Goal: Task Accomplishment & Management: Manage account settings

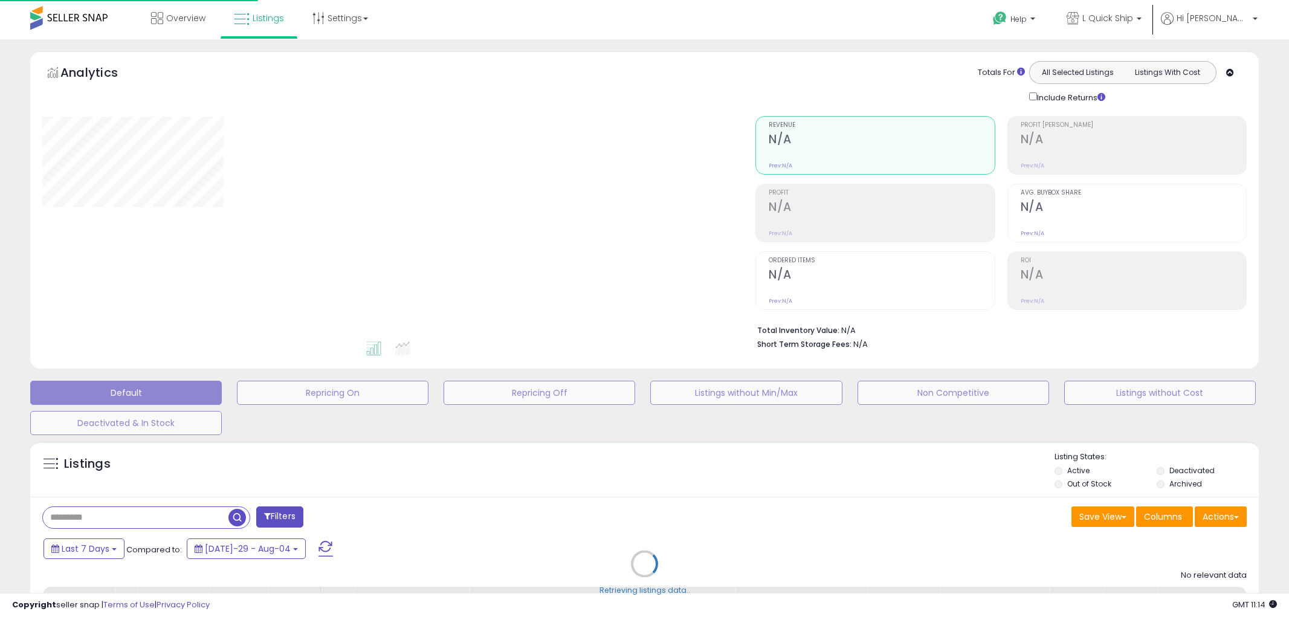
select select "**"
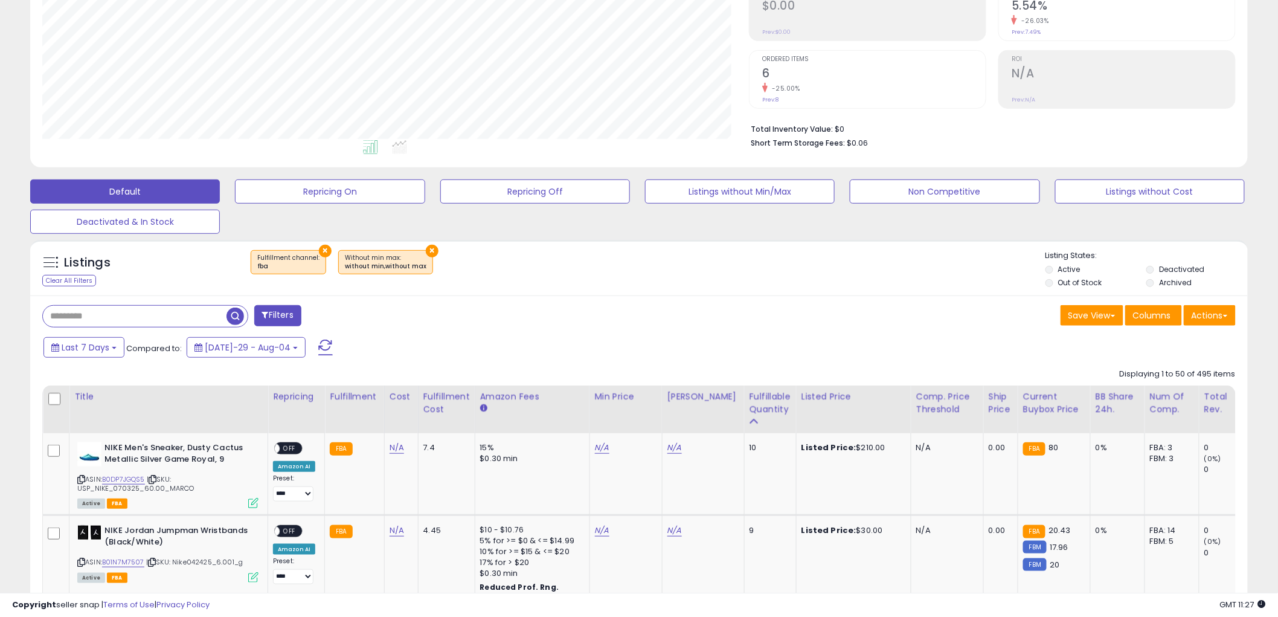
scroll to position [469, 0]
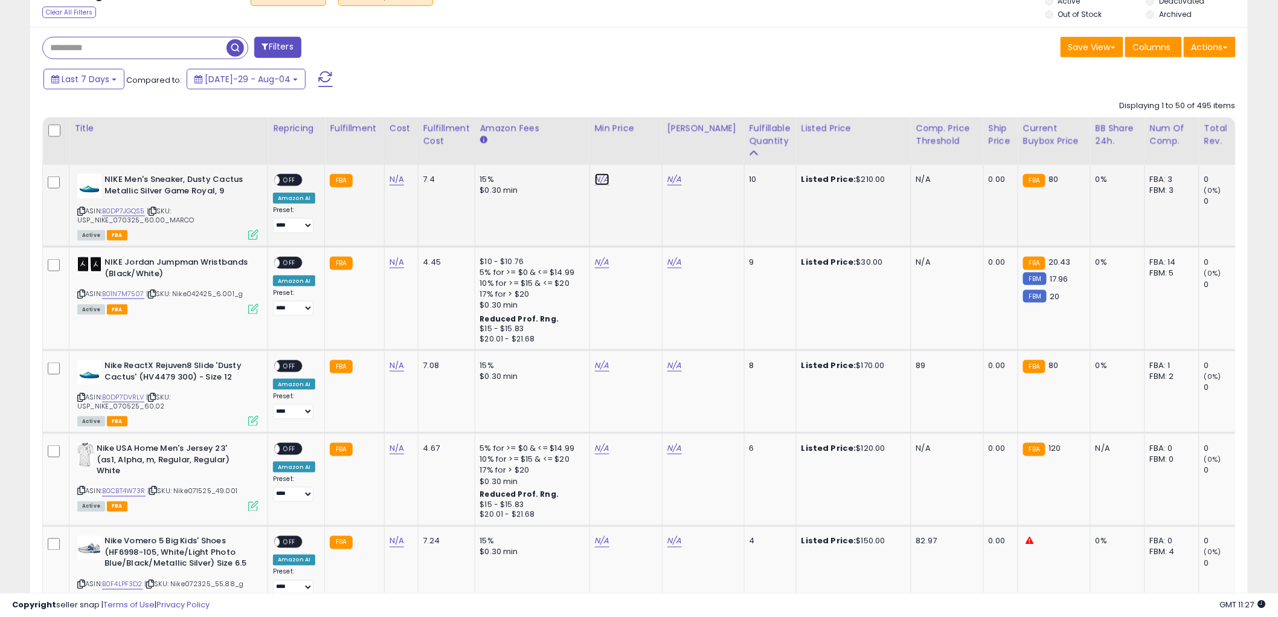
click at [598, 182] on link "N/A" at bounding box center [602, 179] width 14 height 12
click at [109, 211] on link "B0DP7JGQS5" at bounding box center [123, 211] width 43 height 10
click at [660, 152] on icon "button" at bounding box center [656, 148] width 7 height 7
click at [122, 293] on link "B01N7M7507" at bounding box center [123, 294] width 42 height 10
click at [596, 185] on link "N/A" at bounding box center [602, 179] width 14 height 12
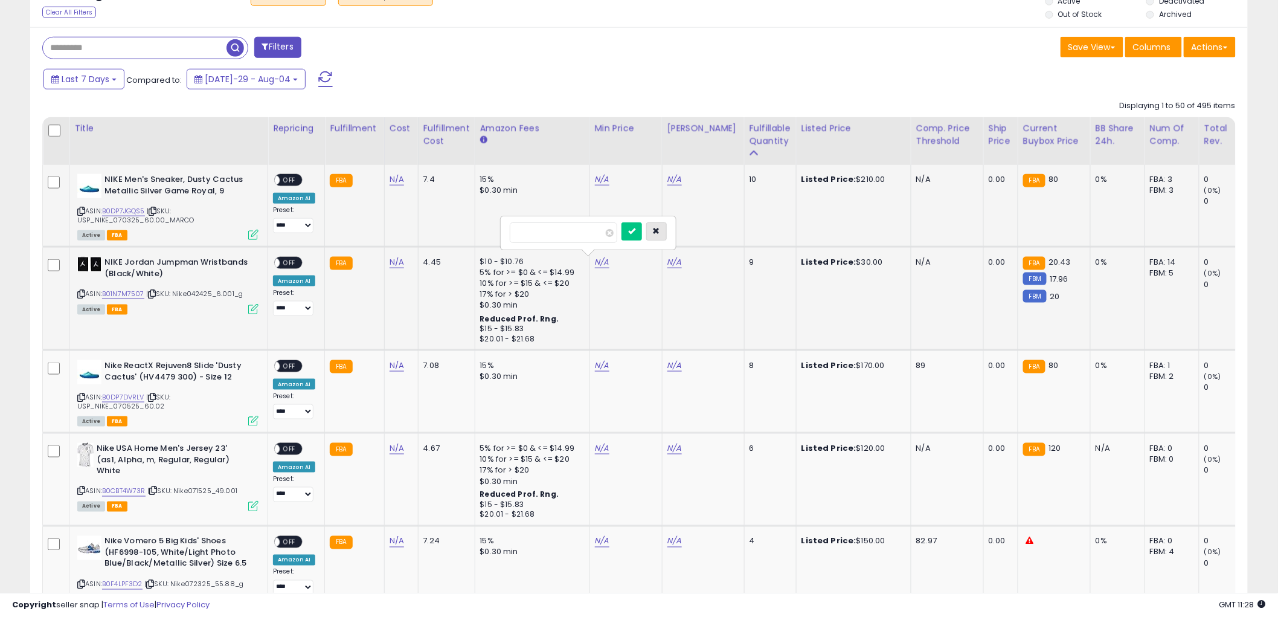
click at [660, 234] on icon "button" at bounding box center [656, 230] width 7 height 7
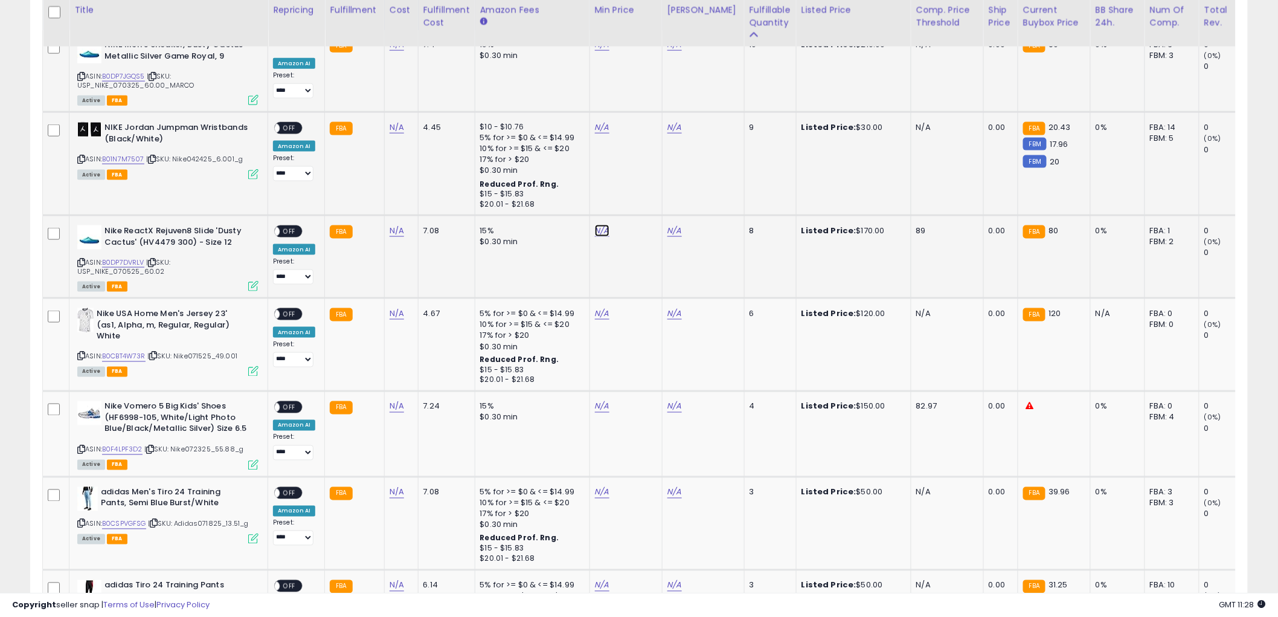
click at [599, 51] on link "N/A" at bounding box center [602, 45] width 14 height 12
click at [117, 263] on link "B0DP7DVRLV" at bounding box center [123, 262] width 42 height 10
click at [667, 198] on button "button" at bounding box center [656, 199] width 21 height 18
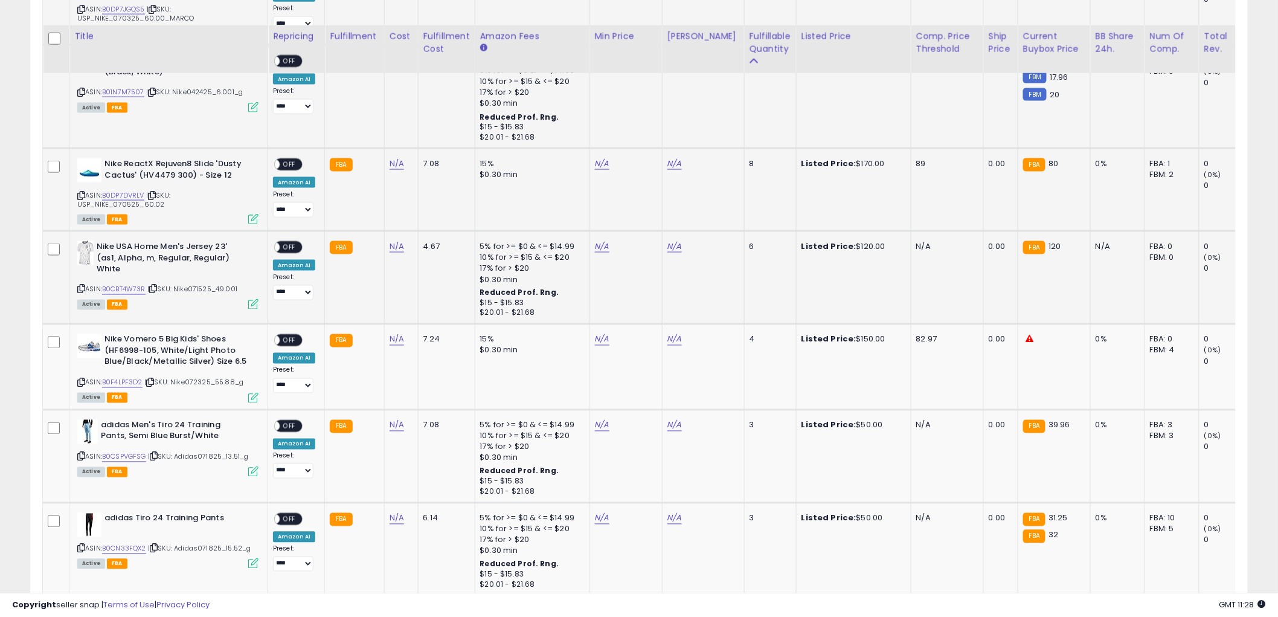
scroll to position [738, 0]
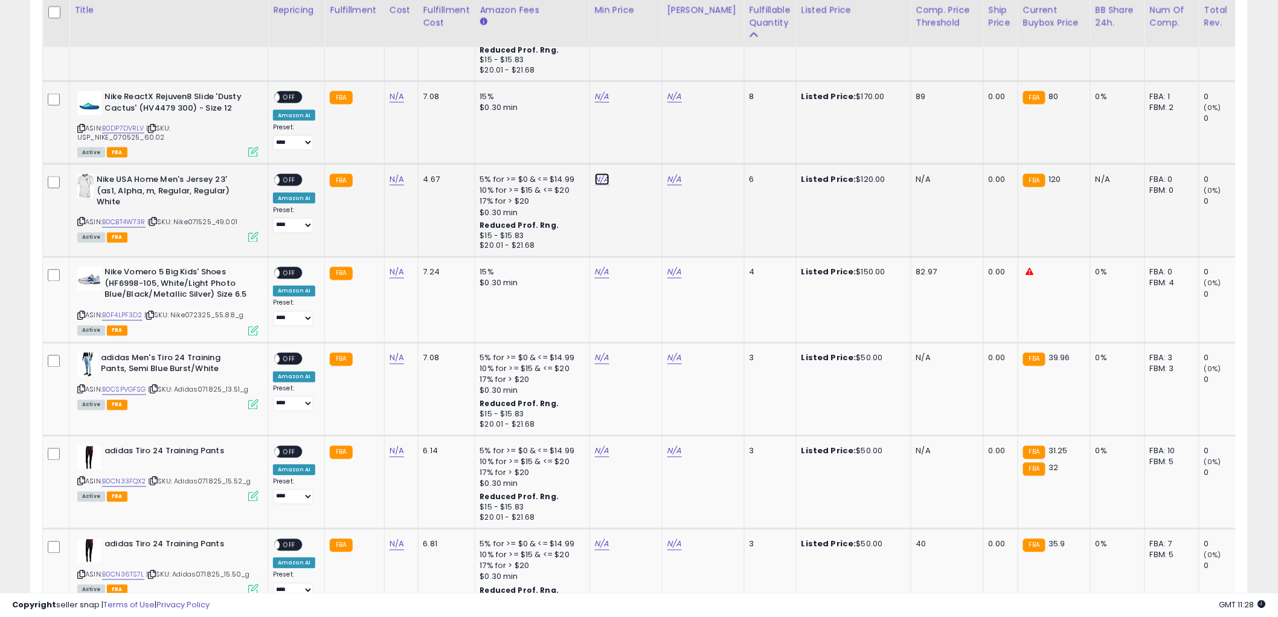
click at [115, 219] on link "B0CBT4W73R" at bounding box center [123, 222] width 43 height 10
click at [564, 159] on input "number" at bounding box center [564, 149] width 108 height 21
type input "*****"
click button "submit" at bounding box center [632, 148] width 21 height 18
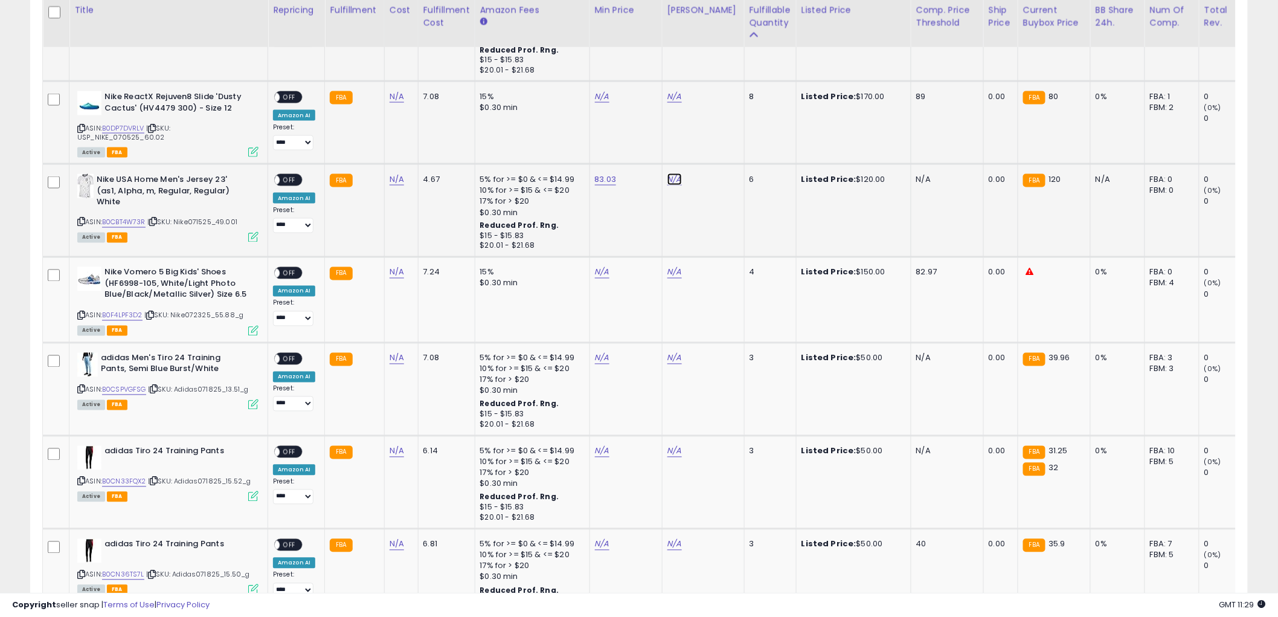
click at [625, 152] on input "number" at bounding box center [636, 149] width 108 height 21
type input "******"
click at [708, 146] on icon "submit" at bounding box center [704, 147] width 7 height 7
click at [292, 179] on span "OFF" at bounding box center [289, 180] width 19 height 10
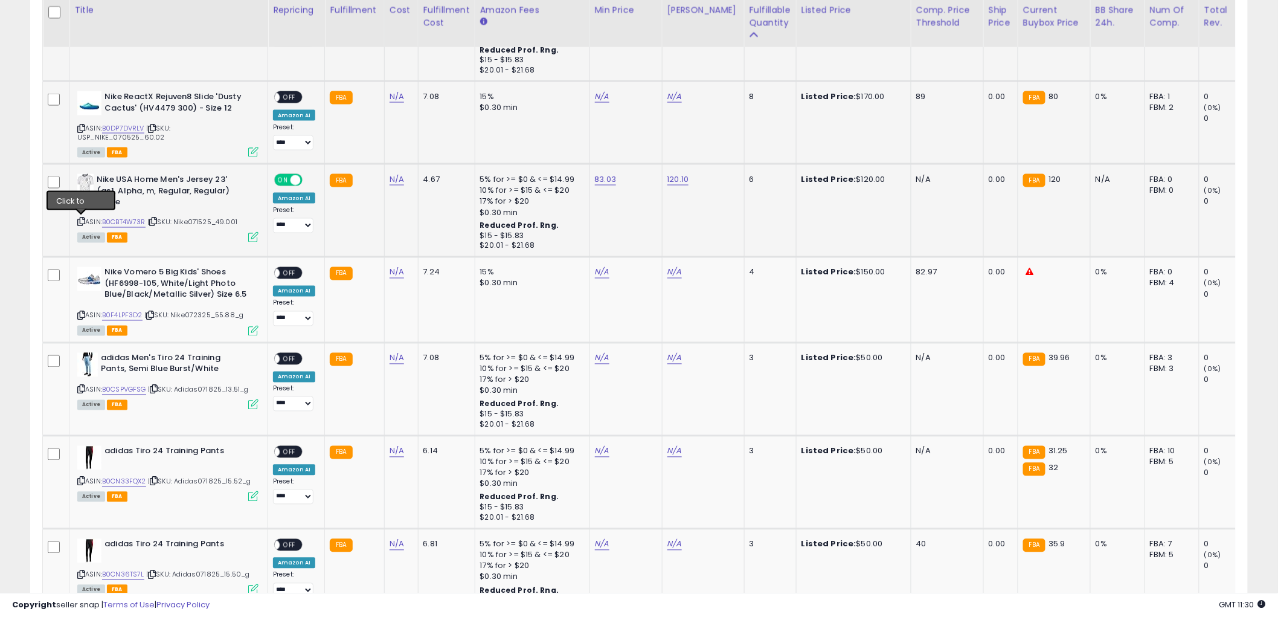
click at [80, 220] on icon at bounding box center [81, 222] width 8 height 7
click at [115, 313] on link "B0F4LPF3D2" at bounding box center [122, 316] width 40 height 10
click at [545, 246] on input "number" at bounding box center [564, 241] width 108 height 21
type input "*****"
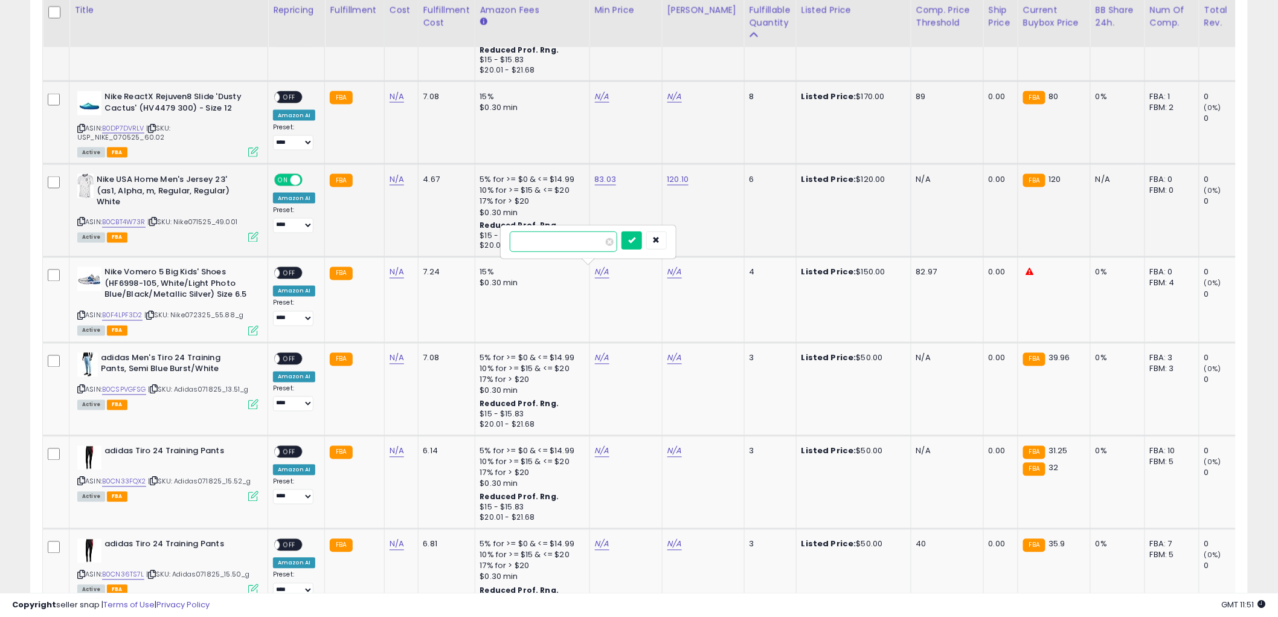
click button "submit" at bounding box center [632, 240] width 21 height 18
click at [623, 244] on input "number" at bounding box center [636, 241] width 108 height 21
type input "******"
click button "submit" at bounding box center [704, 240] width 21 height 18
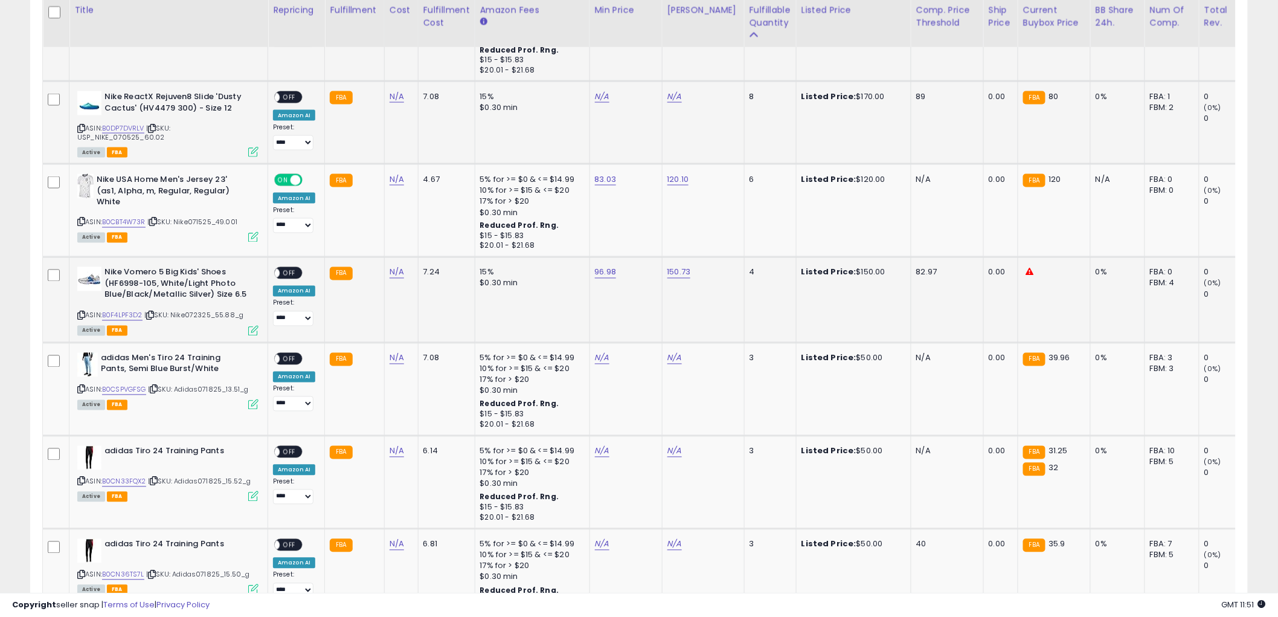
drag, startPoint x: 291, startPoint y: 270, endPoint x: 278, endPoint y: 281, distance: 17.2
click at [291, 271] on span "OFF" at bounding box center [289, 273] width 19 height 10
click at [81, 312] on icon at bounding box center [81, 315] width 8 height 7
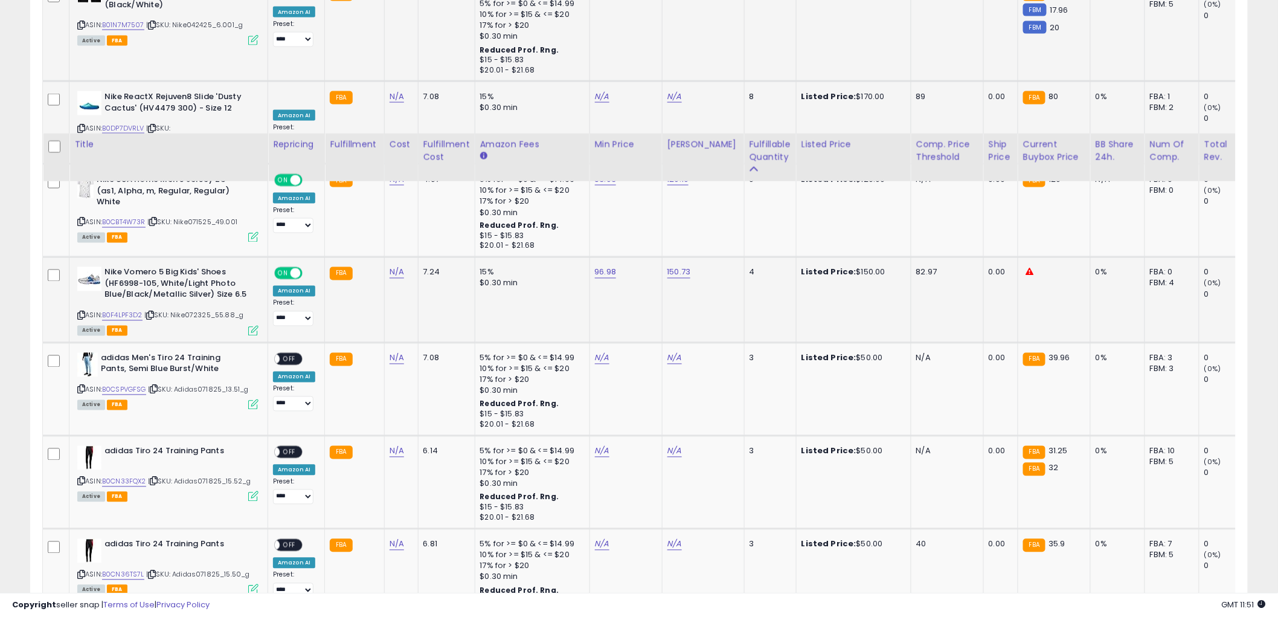
scroll to position [872, 0]
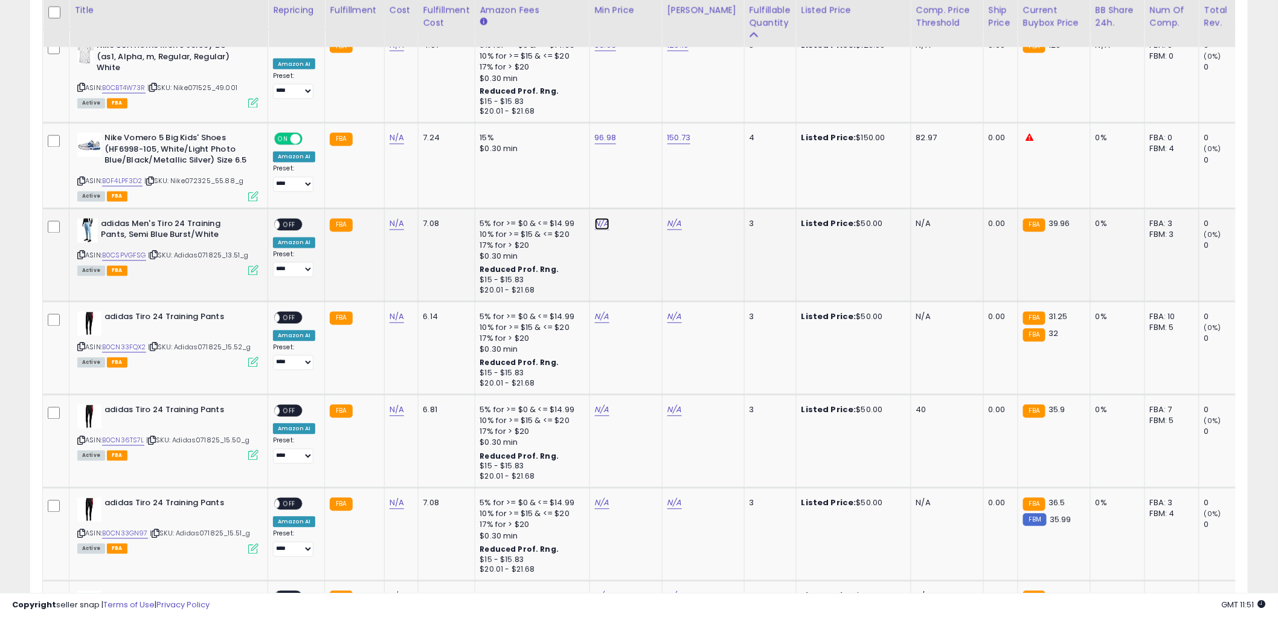
click at [111, 252] on link "B0CSPVGFSG" at bounding box center [124, 256] width 44 height 10
click at [578, 191] on input "number" at bounding box center [564, 192] width 108 height 21
type input "*****"
click at [642, 196] on button "submit" at bounding box center [632, 191] width 21 height 18
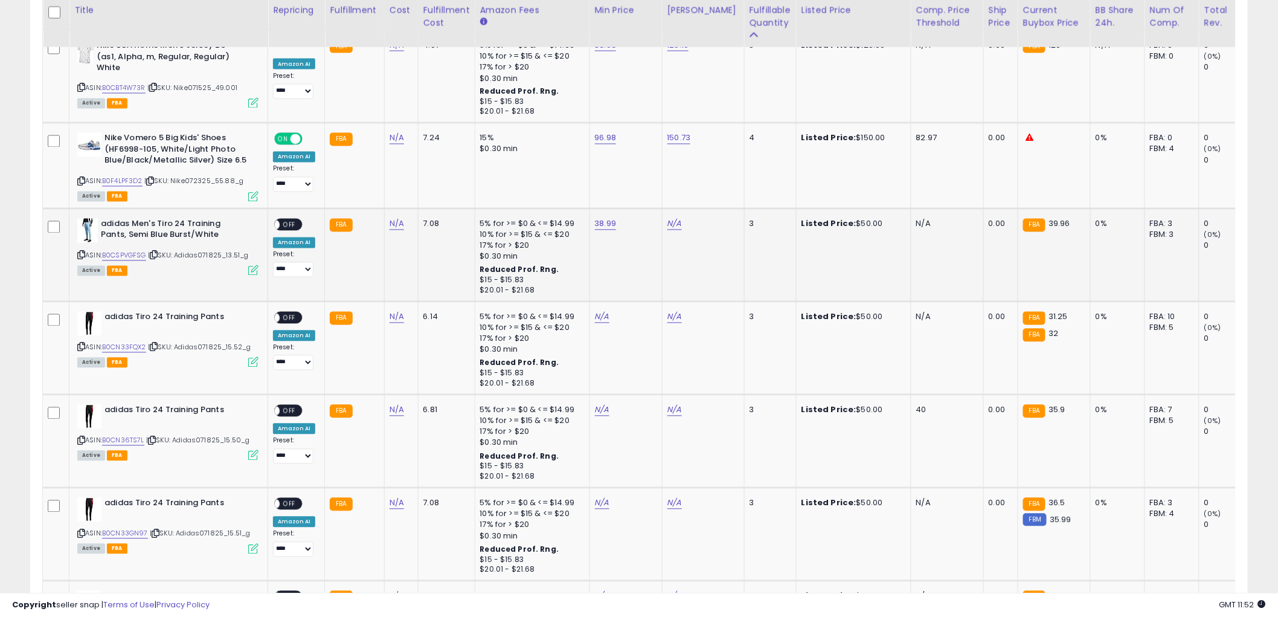
click at [673, 224] on td "N/A" at bounding box center [703, 254] width 82 height 93
drag, startPoint x: 633, startPoint y: 185, endPoint x: 1128, endPoint y: 179, distance: 495.5
click at [635, 185] on input "number" at bounding box center [636, 192] width 108 height 21
type input "*****"
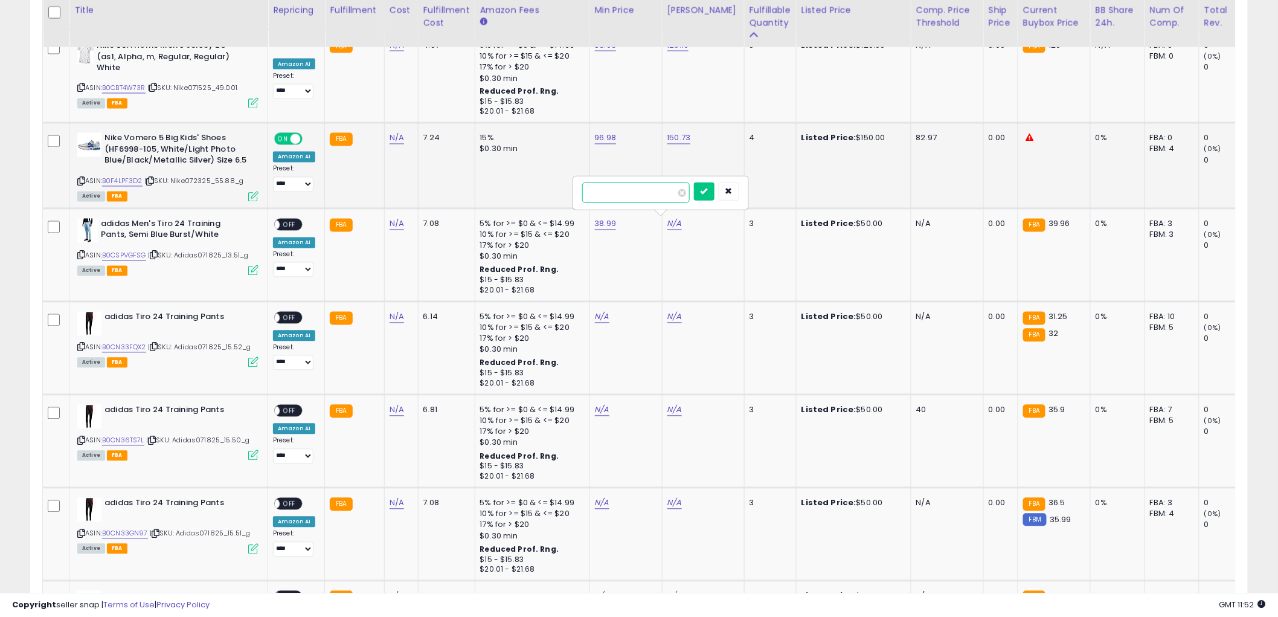
click button "submit" at bounding box center [704, 191] width 21 height 18
click at [295, 221] on span "OFF" at bounding box center [289, 224] width 19 height 10
click at [81, 252] on icon at bounding box center [81, 255] width 8 height 7
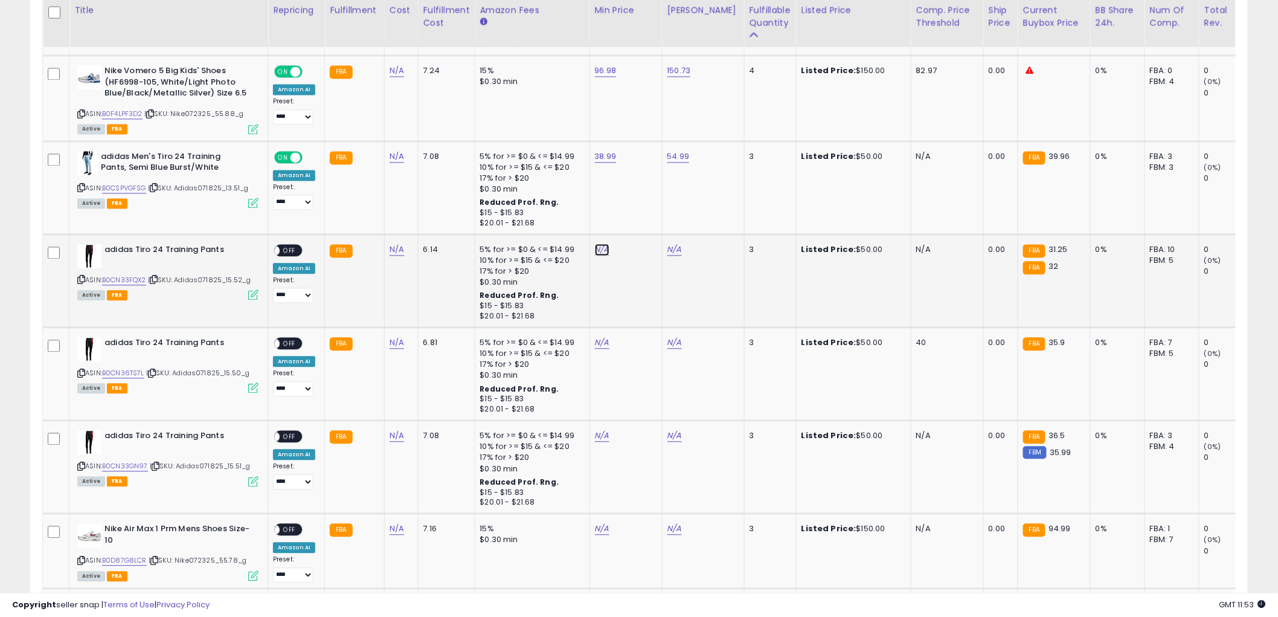
click at [123, 275] on link "B0CN33FQX2" at bounding box center [124, 280] width 44 height 10
click at [667, 222] on button "button" at bounding box center [656, 217] width 21 height 18
click at [117, 369] on link "B0CN36TS7L" at bounding box center [123, 374] width 42 height 10
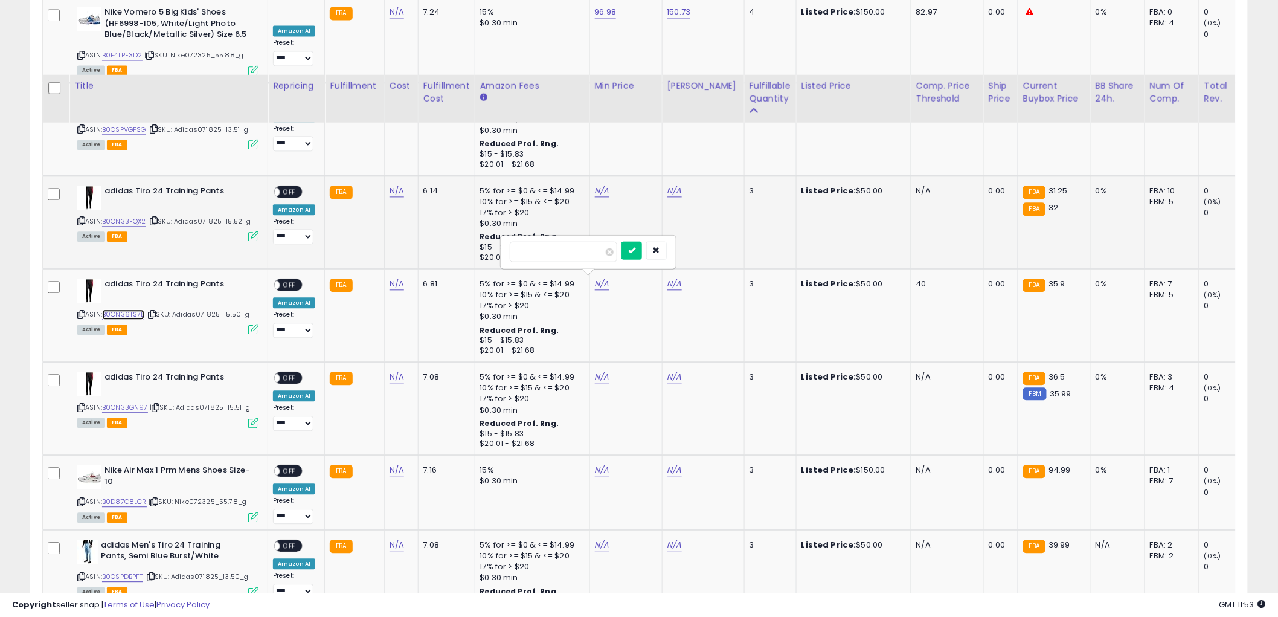
scroll to position [1074, 0]
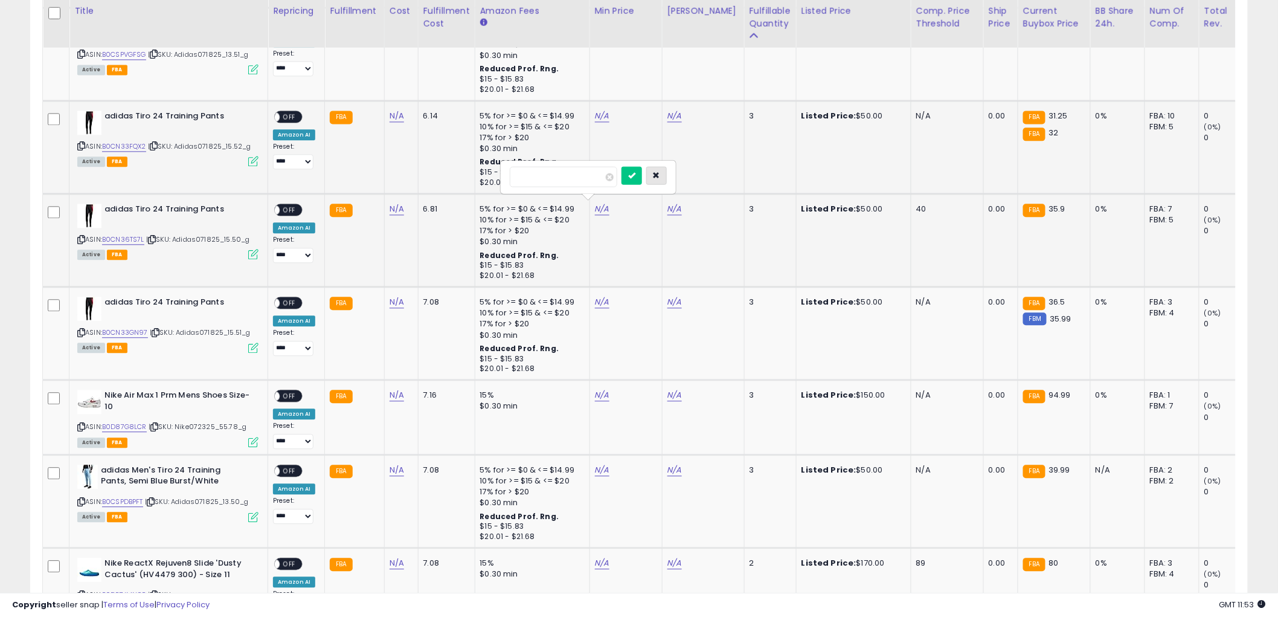
click at [660, 173] on icon "button" at bounding box center [656, 174] width 7 height 7
click at [119, 329] on link "B0CN33GN97" at bounding box center [125, 332] width 46 height 10
click at [660, 265] on icon "button" at bounding box center [656, 267] width 7 height 7
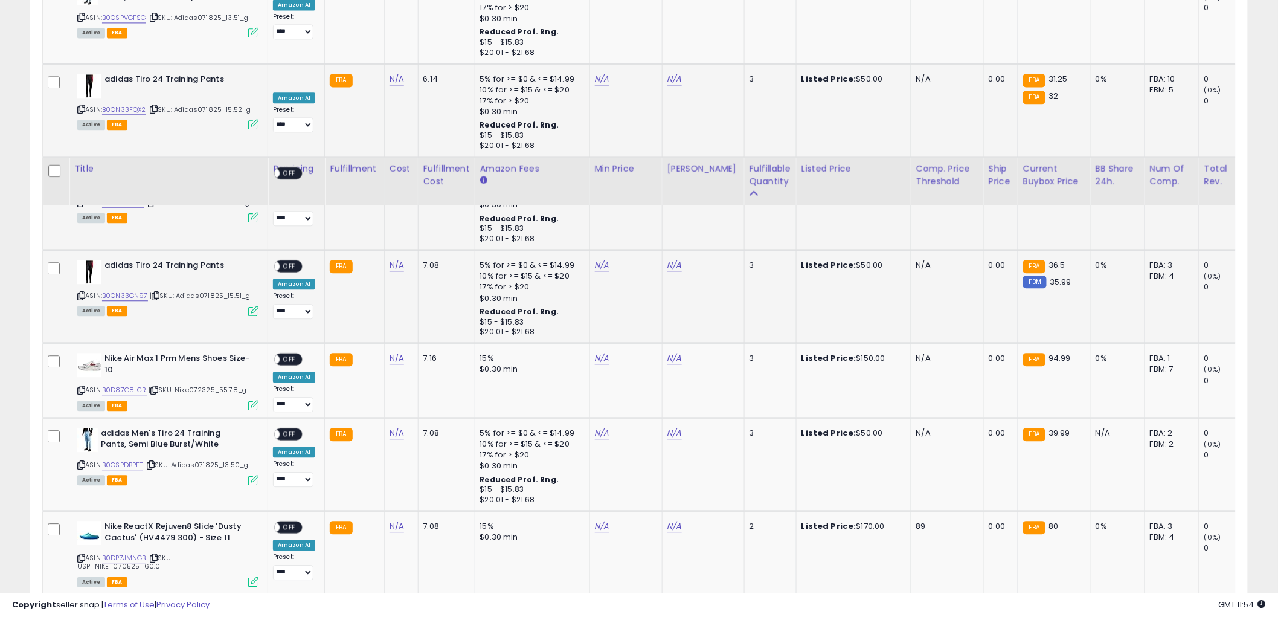
scroll to position [1275, 0]
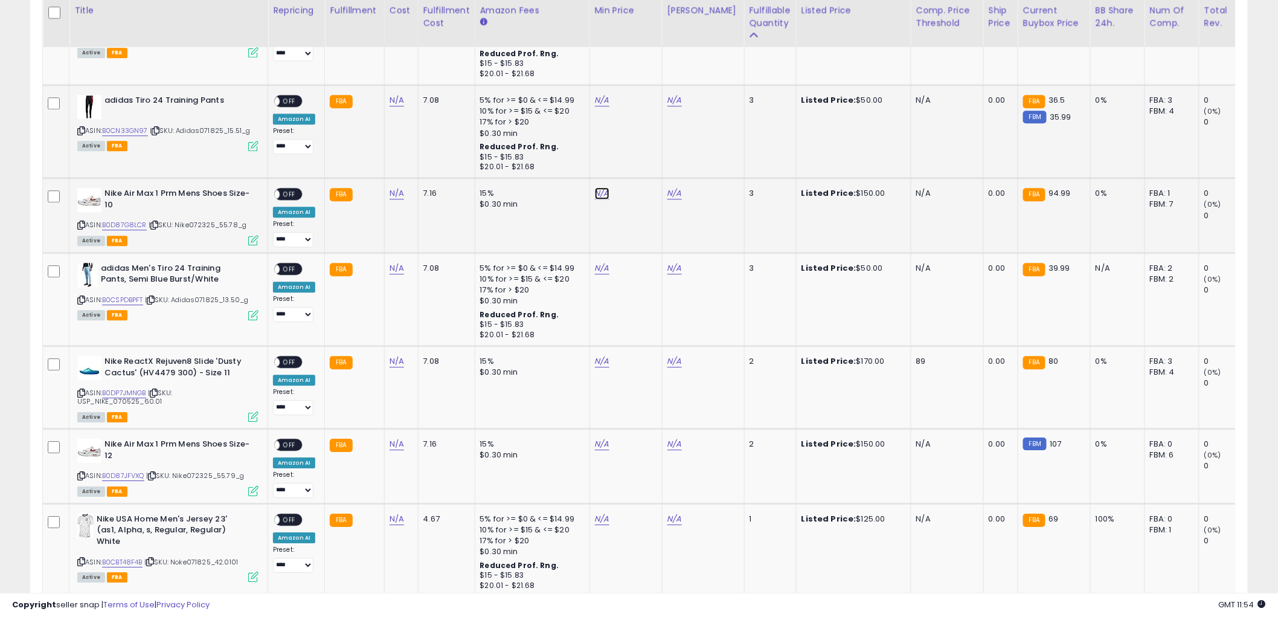
click at [129, 221] on link "B0D87G8LCR" at bounding box center [124, 225] width 45 height 10
click at [667, 164] on button "button" at bounding box center [656, 159] width 21 height 18
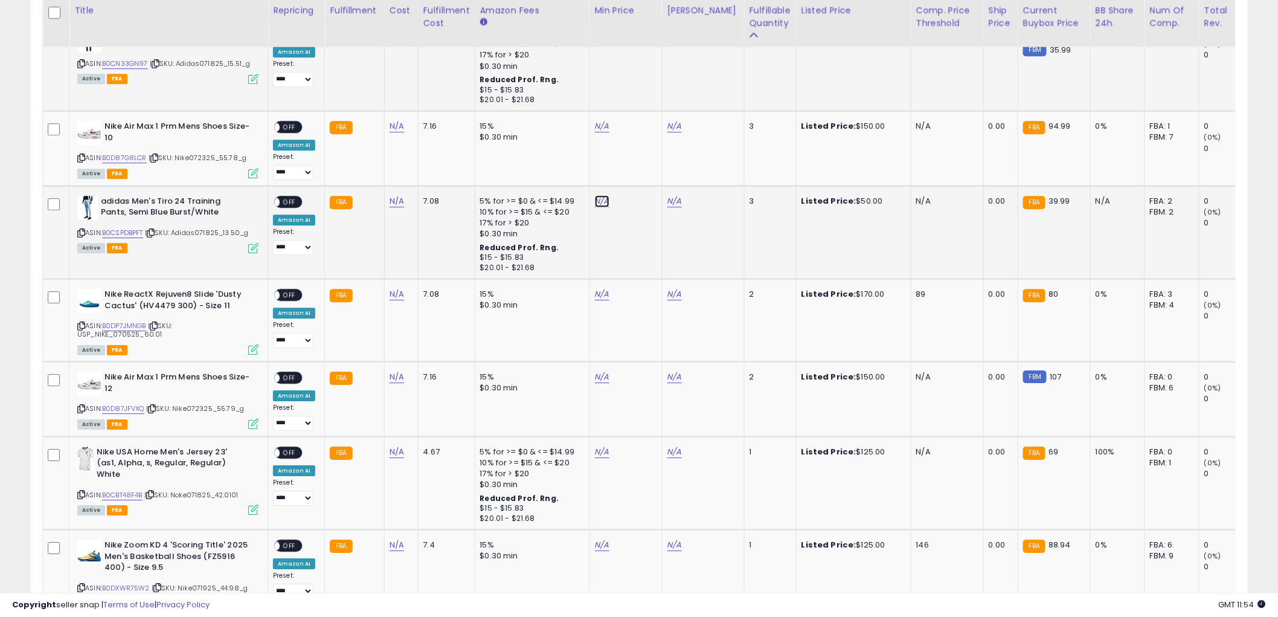
click at [127, 228] on link "B0CSPDBPFT" at bounding box center [122, 233] width 41 height 10
click at [581, 173] on input "number" at bounding box center [564, 167] width 108 height 21
type input "*****"
click button "submit" at bounding box center [632, 166] width 21 height 18
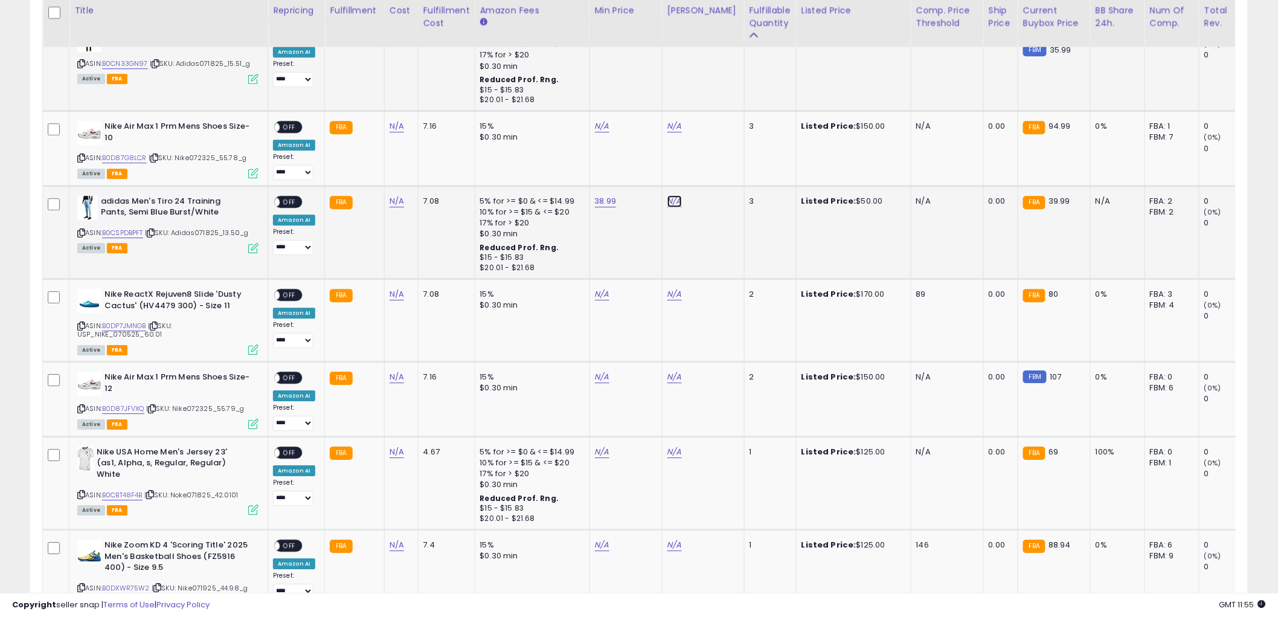
drag, startPoint x: 618, startPoint y: 174, endPoint x: 637, endPoint y: 170, distance: 19.8
click at [623, 174] on input "number" at bounding box center [636, 167] width 108 height 21
type input "*****"
click button "submit" at bounding box center [704, 166] width 21 height 18
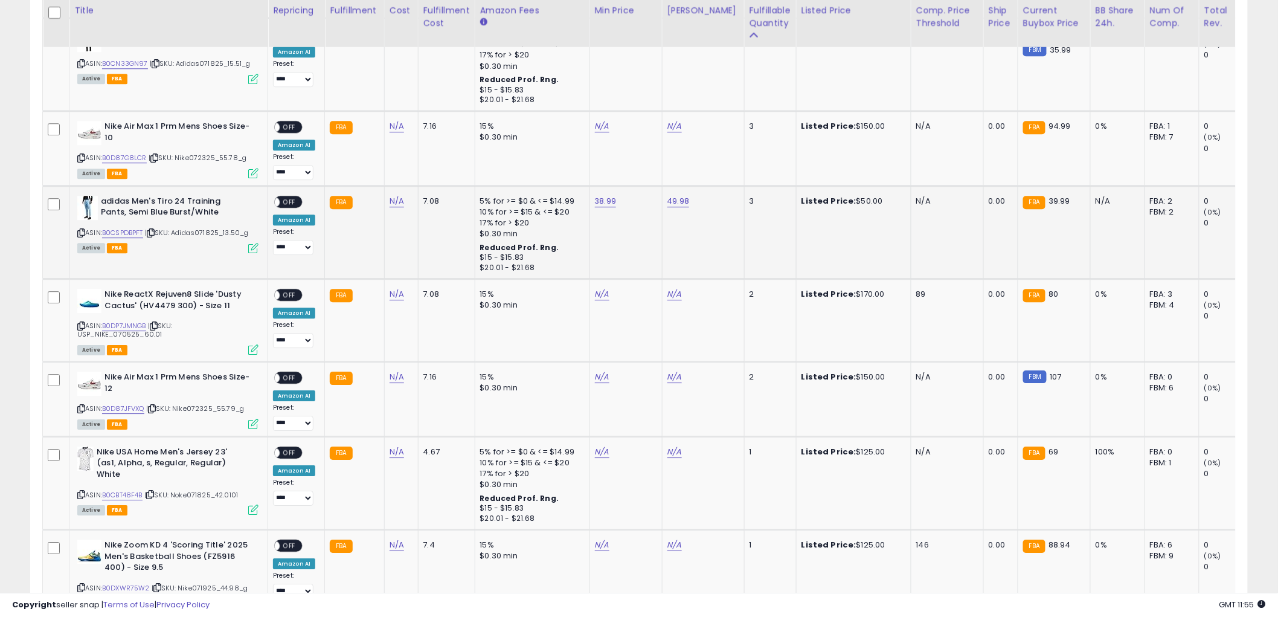
click at [291, 199] on span "OFF" at bounding box center [289, 201] width 19 height 10
click at [81, 230] on icon at bounding box center [81, 233] width 8 height 7
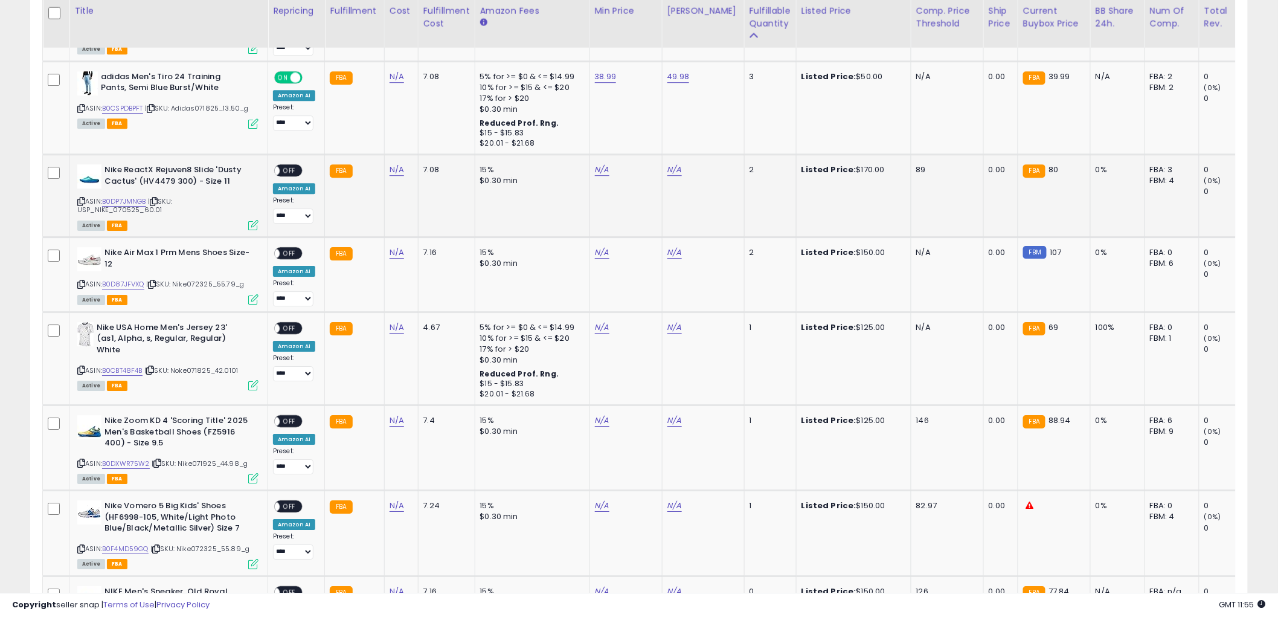
scroll to position [1477, 0]
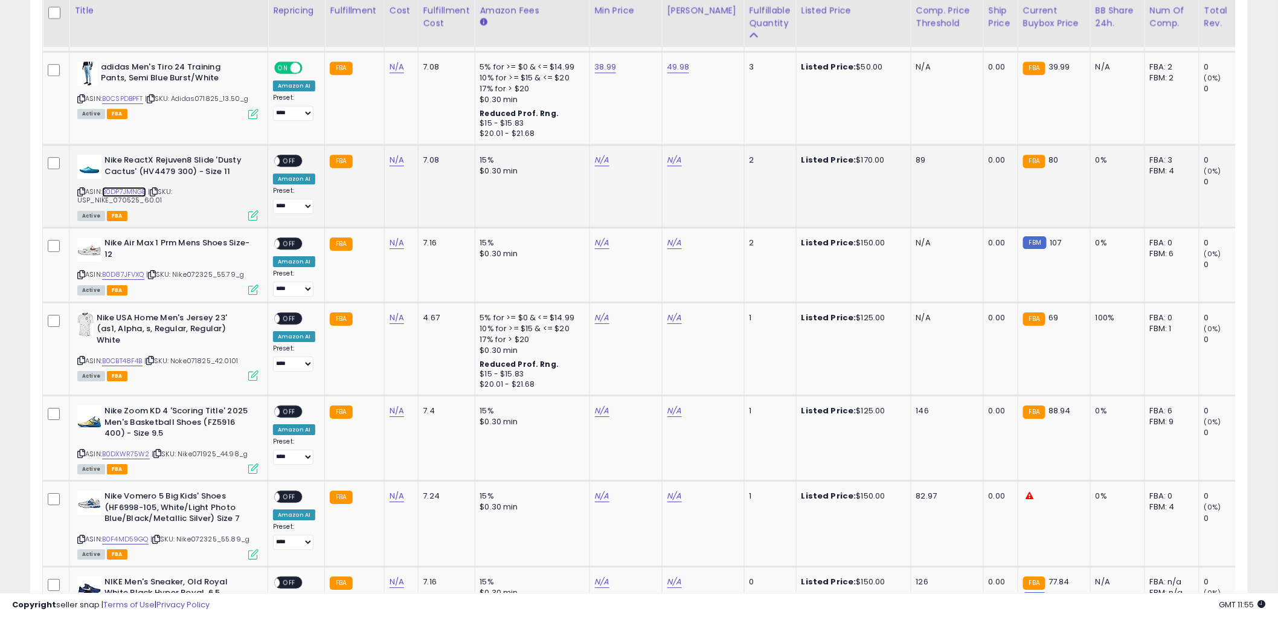
drag, startPoint x: 112, startPoint y: 184, endPoint x: 448, endPoint y: 53, distance: 360.4
click at [112, 187] on link "B0DP7JMNGB" at bounding box center [124, 192] width 44 height 10
click at [134, 270] on link "B0D87JFVXQ" at bounding box center [123, 274] width 42 height 10
click at [122, 356] on link "B0CBT48F4B" at bounding box center [122, 361] width 40 height 10
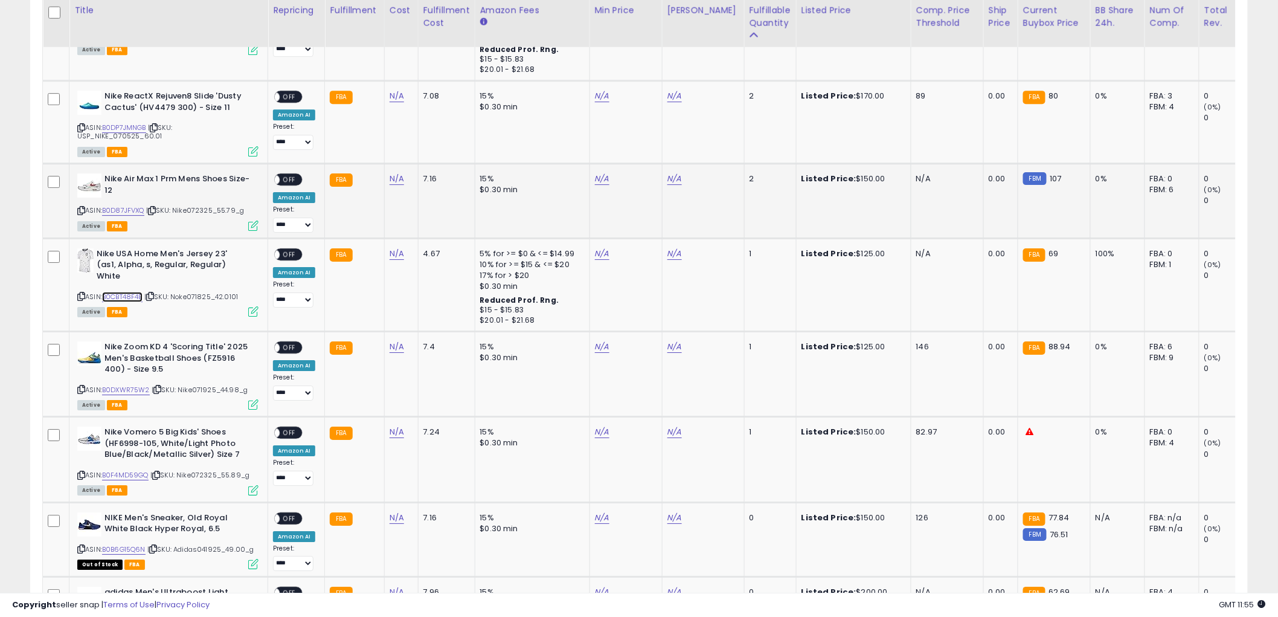
scroll to position [1544, 0]
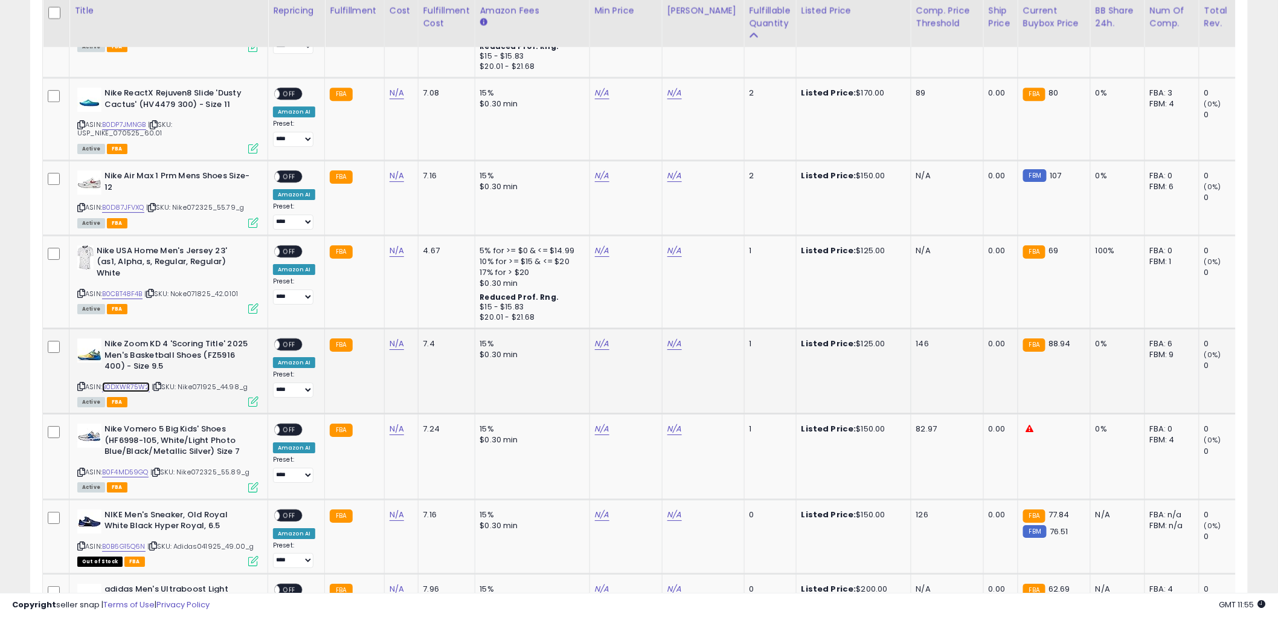
click at [122, 382] on link "B0DXWR75W2" at bounding box center [126, 387] width 48 height 10
click at [120, 467] on link "B0F4MD59GQ" at bounding box center [125, 472] width 47 height 10
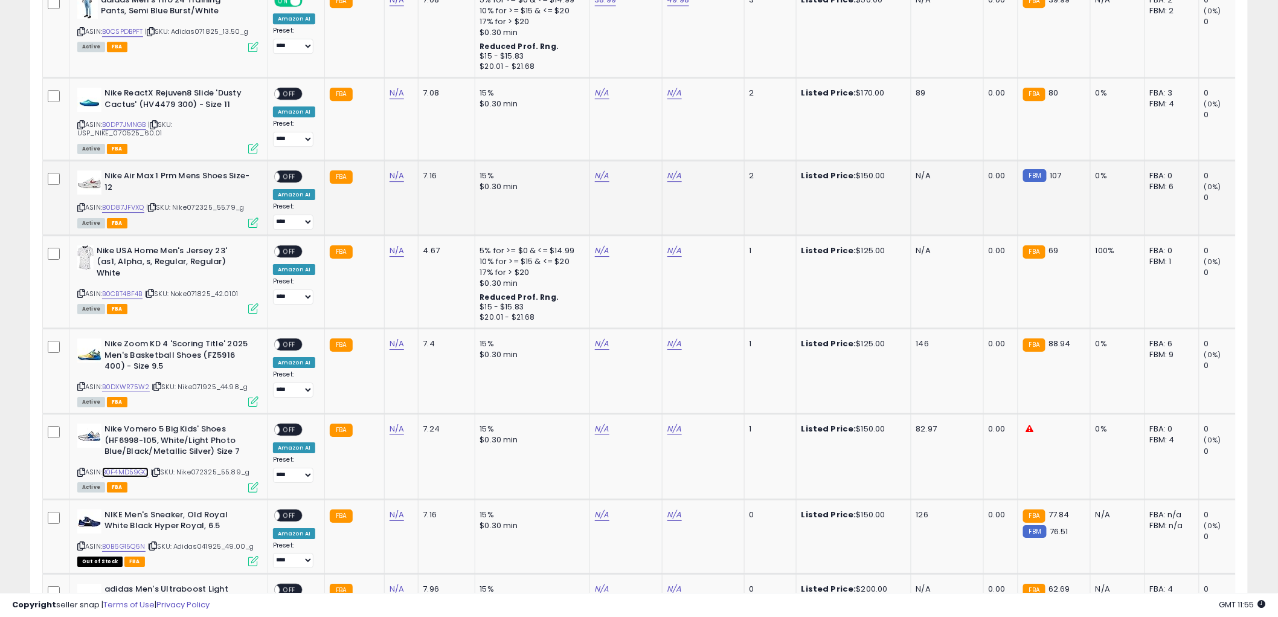
scroll to position [1410, 0]
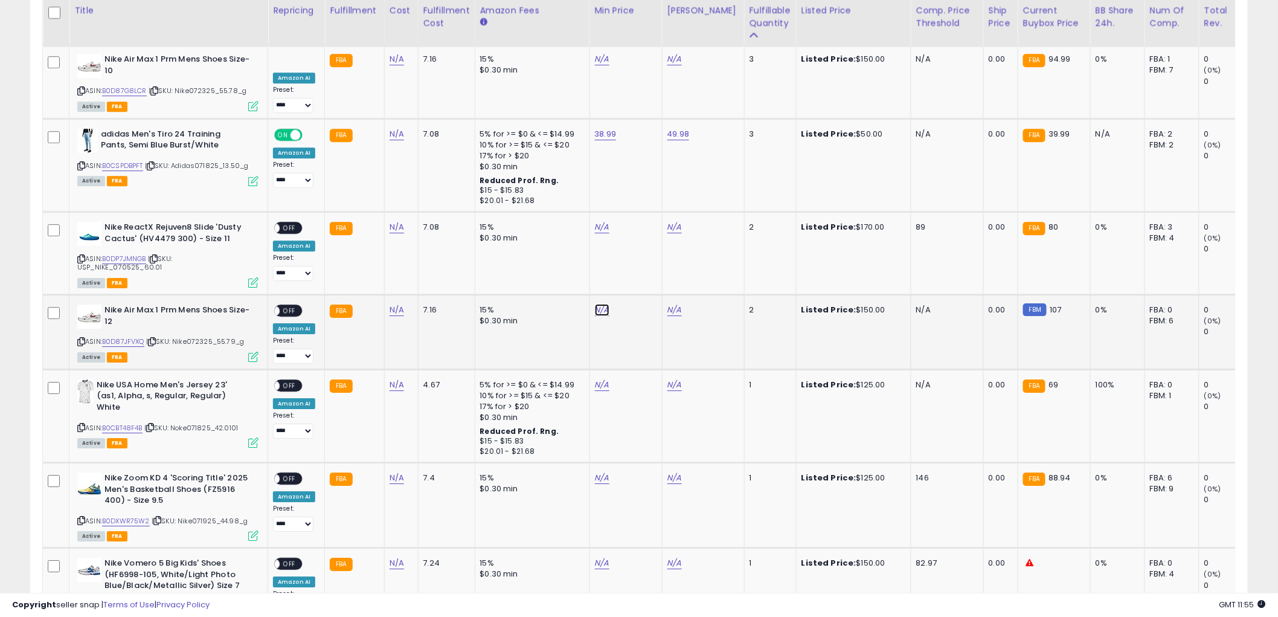
click at [552, 273] on input "number" at bounding box center [564, 275] width 108 height 21
type input "*****"
click button "submit" at bounding box center [632, 274] width 21 height 18
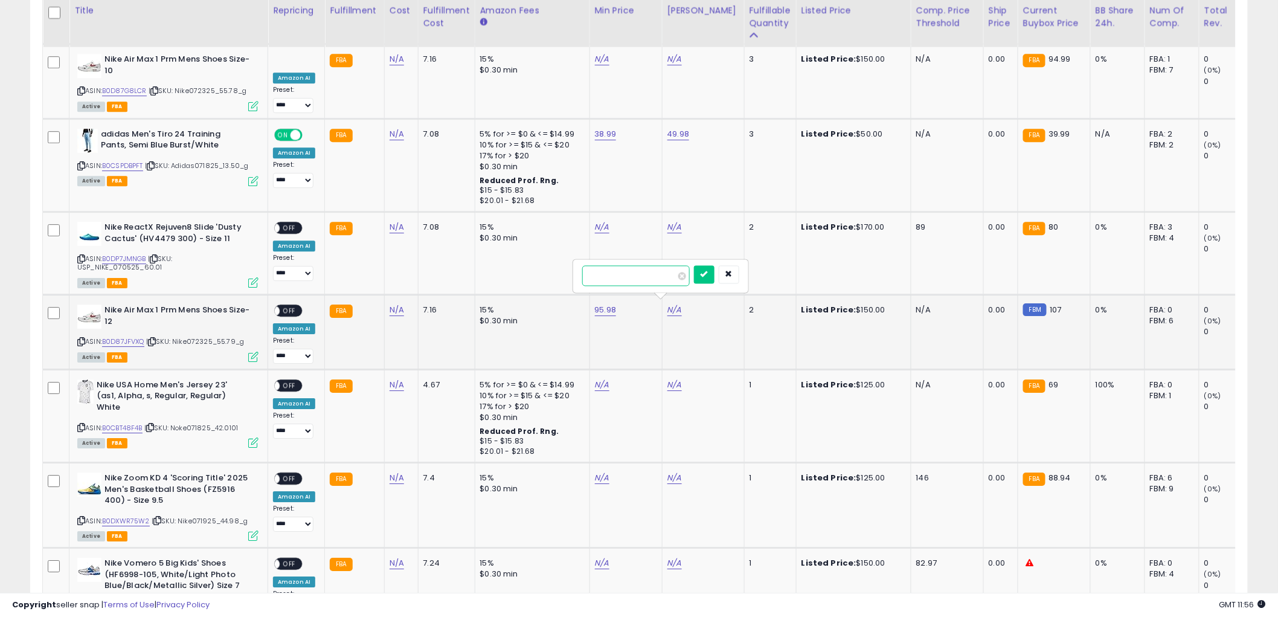
click at [611, 282] on input "number" at bounding box center [636, 275] width 108 height 21
type input "******"
click button "submit" at bounding box center [704, 274] width 21 height 18
click at [290, 306] on span "OFF" at bounding box center [289, 311] width 19 height 10
click at [82, 338] on icon at bounding box center [81, 341] width 8 height 7
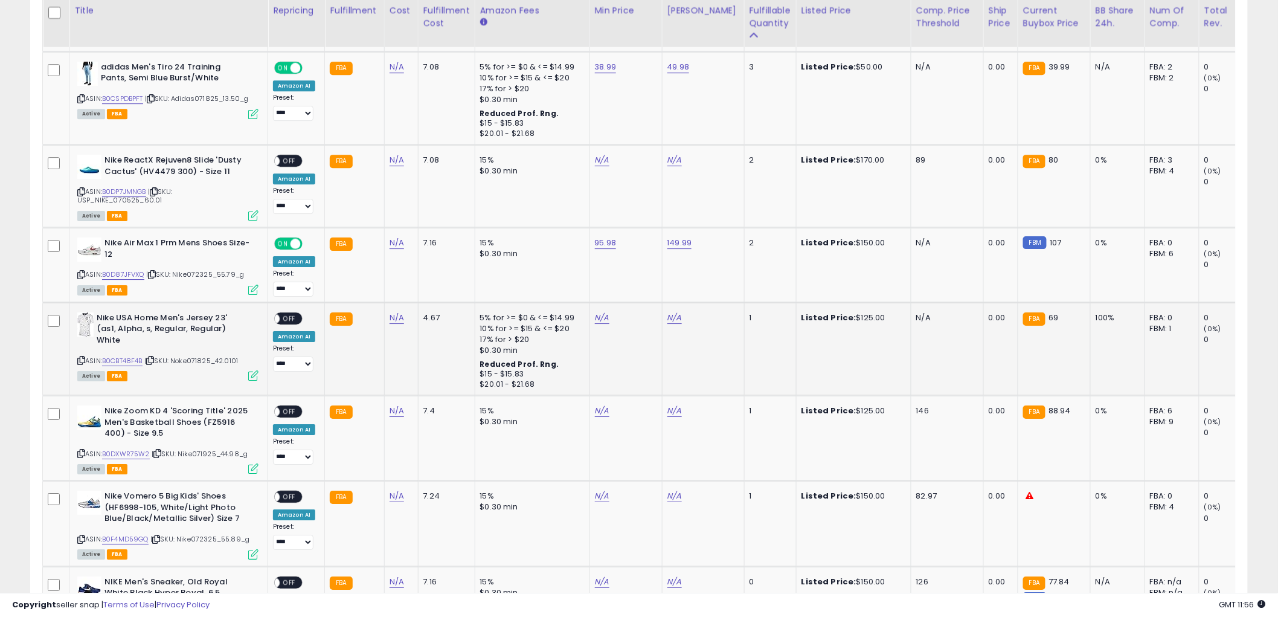
scroll to position [1544, 0]
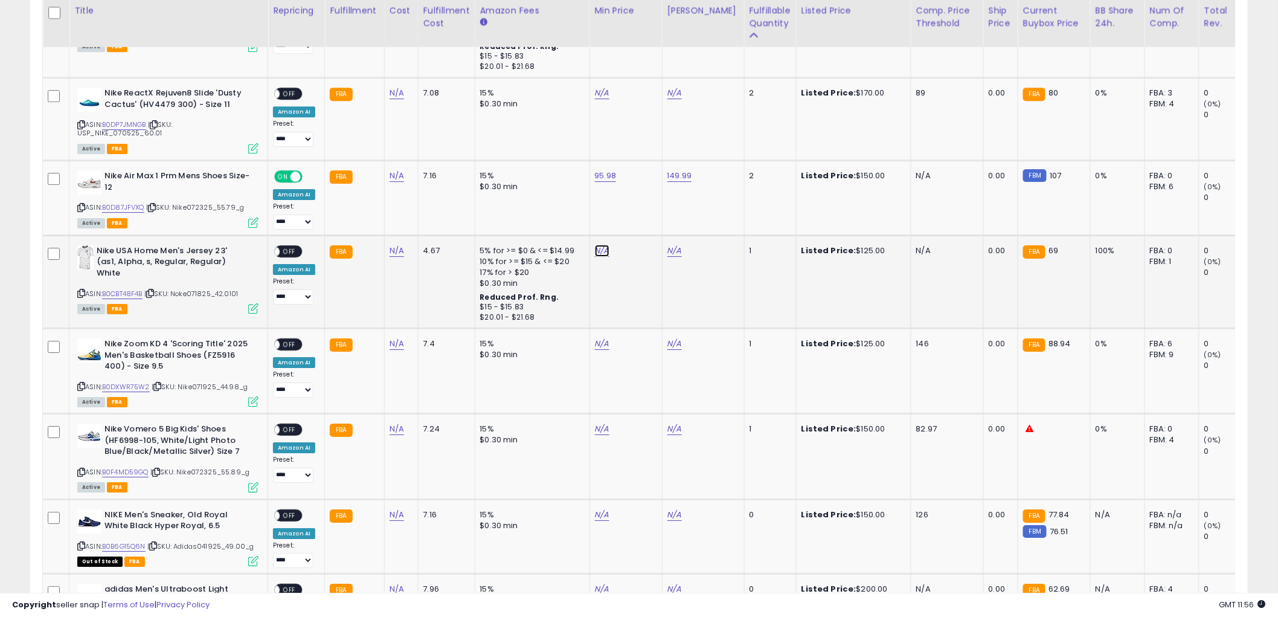
click at [667, 210] on button "button" at bounding box center [656, 215] width 21 height 18
type input "*****"
click button "submit" at bounding box center [632, 307] width 21 height 18
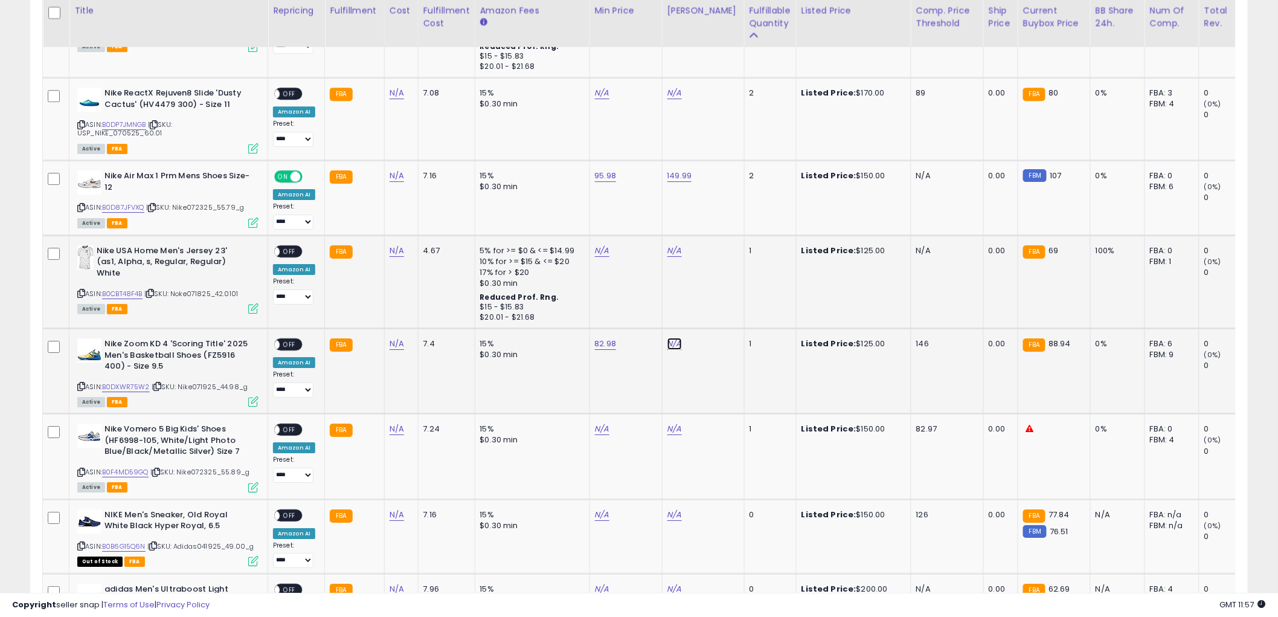
drag, startPoint x: 613, startPoint y: 305, endPoint x: 619, endPoint y: 304, distance: 6.1
click at [615, 305] on input "number" at bounding box center [636, 308] width 108 height 21
type input "******"
click button "submit" at bounding box center [704, 307] width 21 height 18
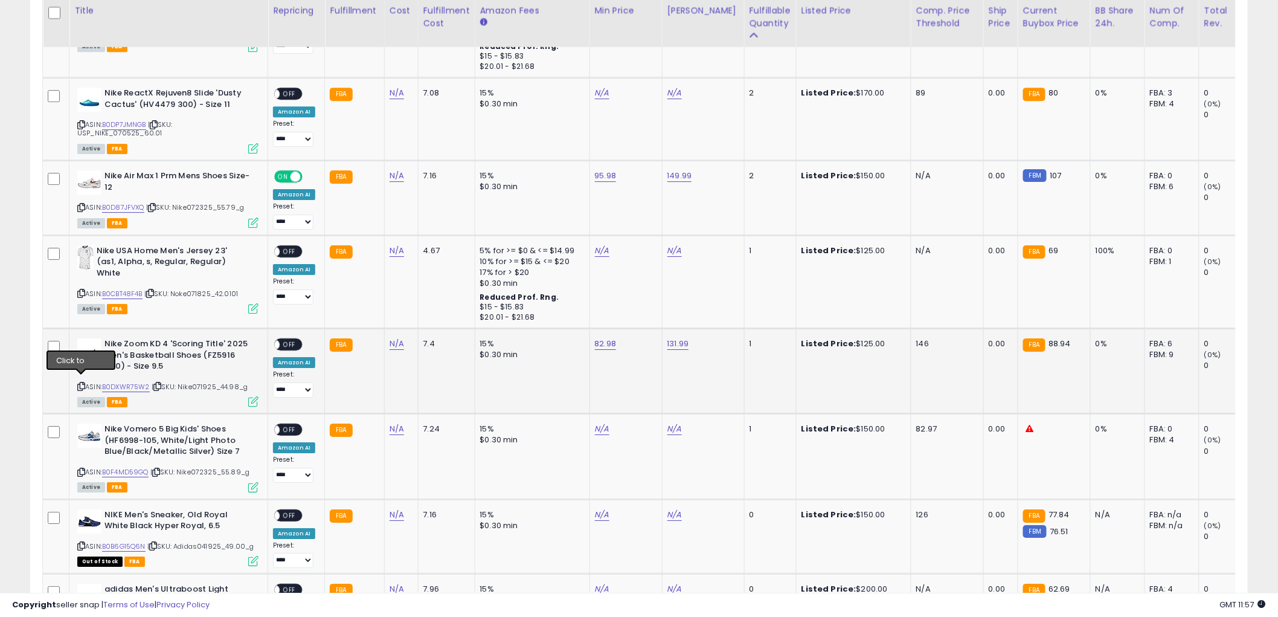
click at [81, 383] on icon at bounding box center [81, 386] width 8 height 7
click at [291, 340] on span "OFF" at bounding box center [289, 345] width 19 height 10
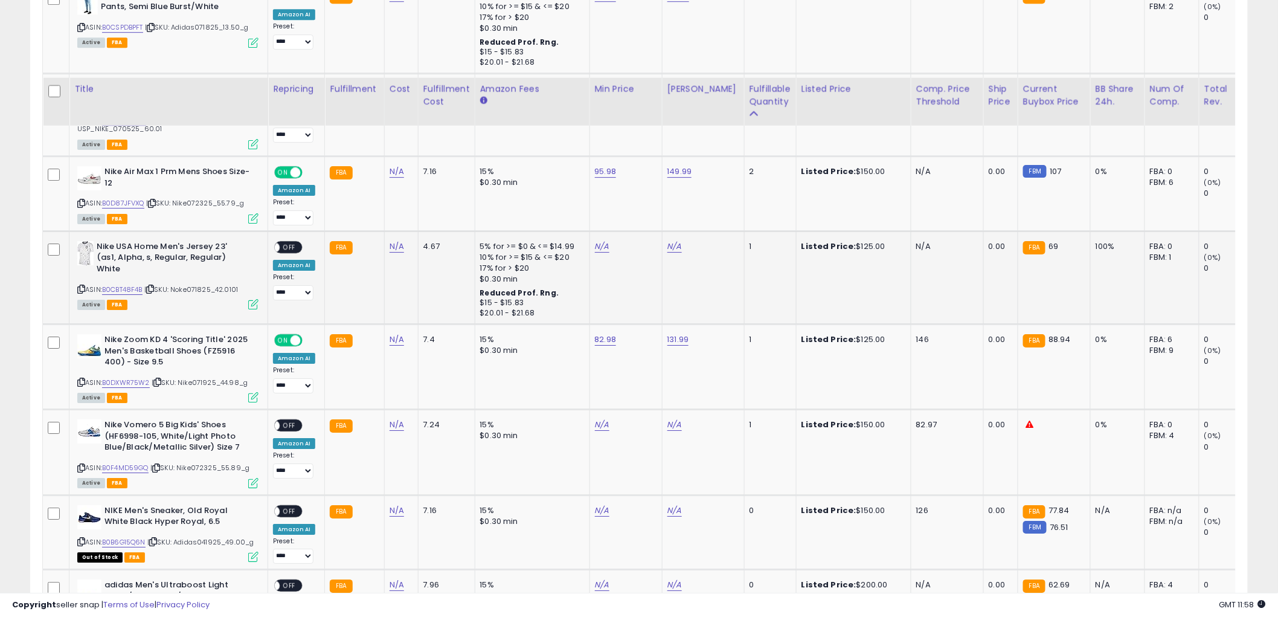
scroll to position [1678, 0]
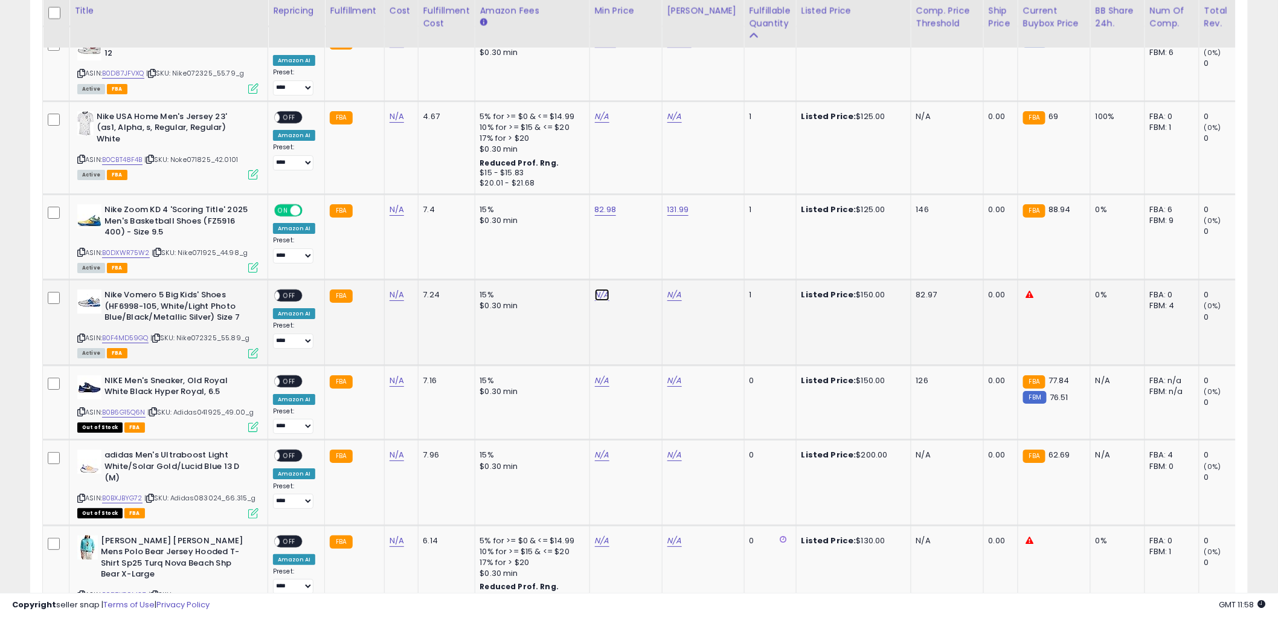
drag, startPoint x: 583, startPoint y: 257, endPoint x: 1222, endPoint y: 248, distance: 639.3
click at [584, 256] on input "number" at bounding box center [564, 259] width 108 height 21
type input "*****"
click button "submit" at bounding box center [632, 258] width 21 height 18
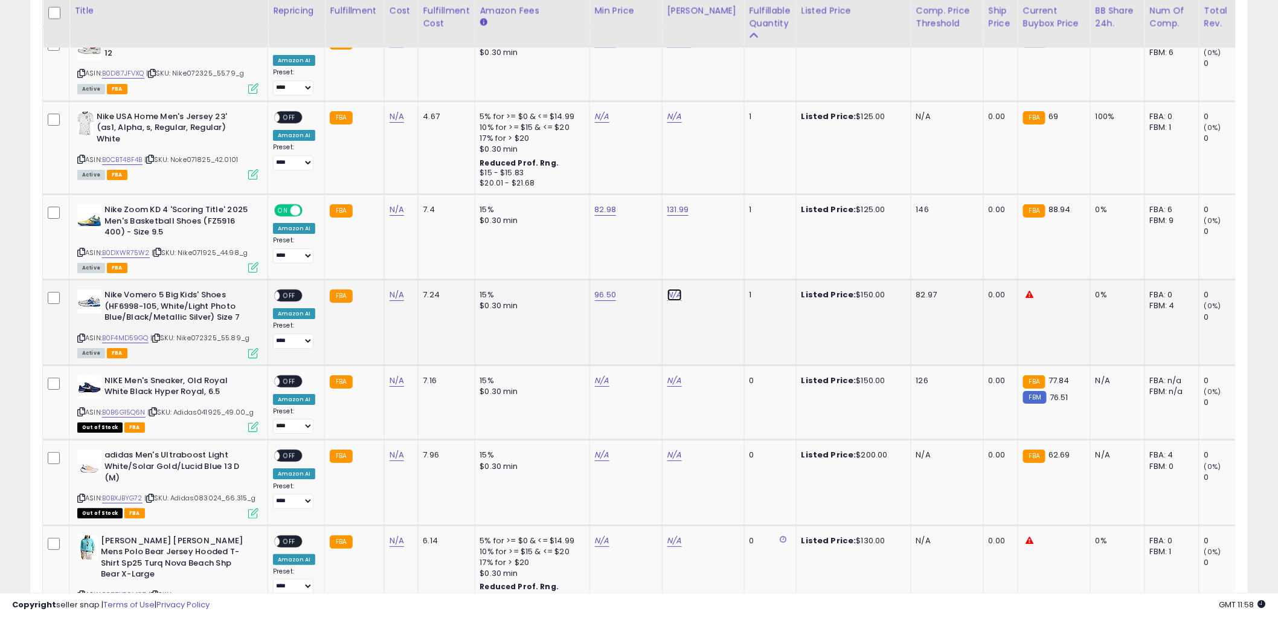
drag, startPoint x: 633, startPoint y: 265, endPoint x: 1277, endPoint y: 260, distance: 643.4
click at [635, 265] on input "number" at bounding box center [636, 259] width 108 height 21
type input "******"
click button "submit" at bounding box center [704, 258] width 21 height 18
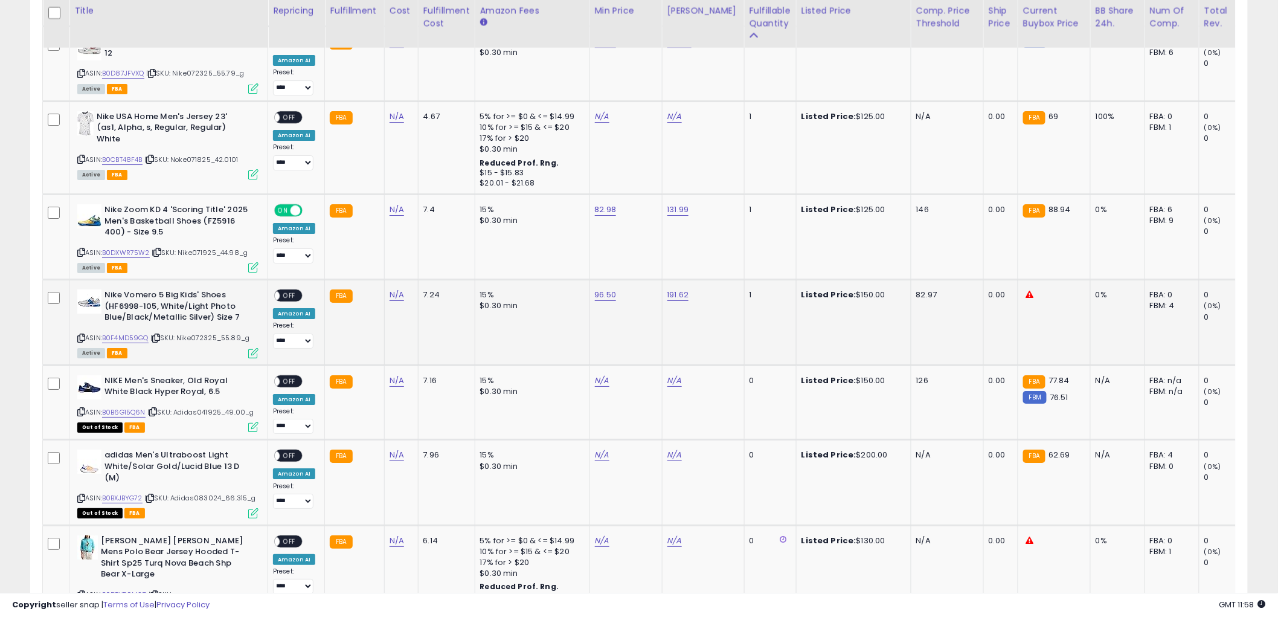
click at [294, 289] on div "ON OFF" at bounding box center [288, 295] width 28 height 13
click at [288, 291] on span "OFF" at bounding box center [289, 296] width 19 height 10
click at [77, 335] on icon at bounding box center [81, 338] width 8 height 7
